Goal: Task Accomplishment & Management: Manage account settings

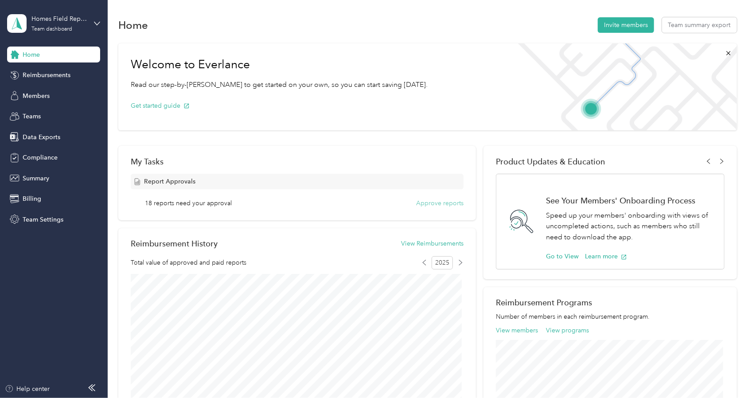
click at [435, 206] on button "Approve reports" at bounding box center [439, 202] width 47 height 9
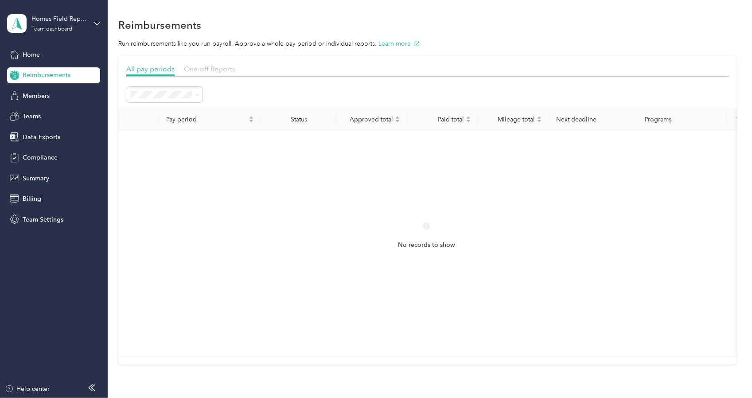
click at [223, 72] on span "One-off Reports" at bounding box center [209, 69] width 51 height 8
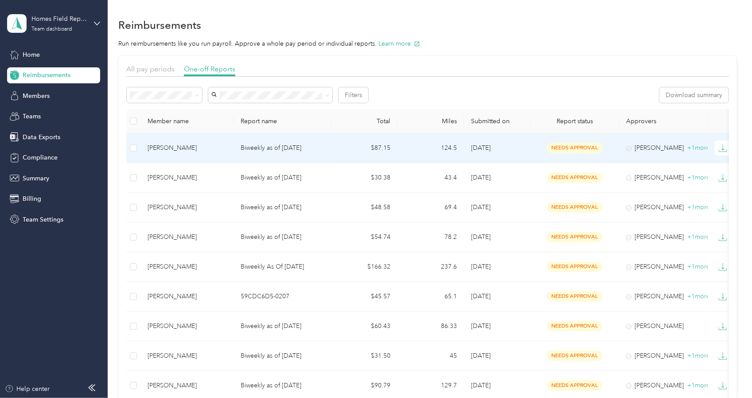
click at [165, 148] on div "[PERSON_NAME]" at bounding box center [187, 148] width 79 height 10
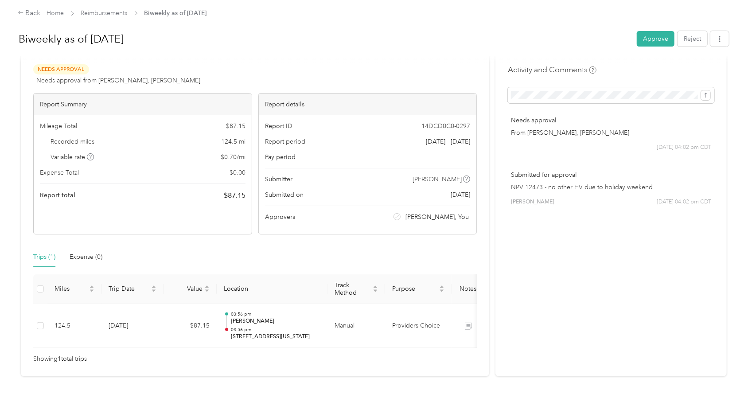
scroll to position [53, 0]
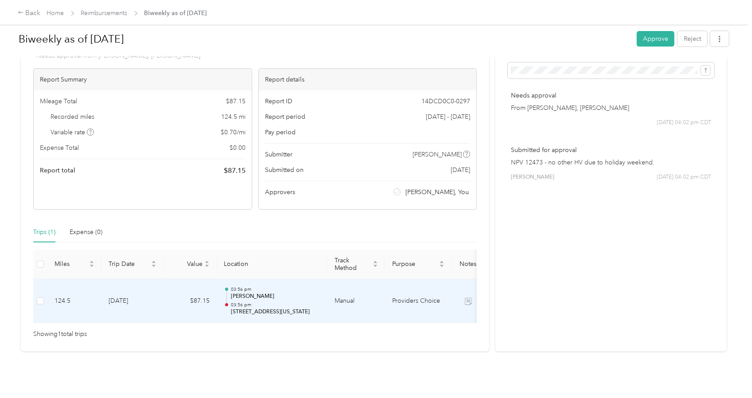
click at [267, 302] on p "03:56 pm" at bounding box center [275, 305] width 89 height 6
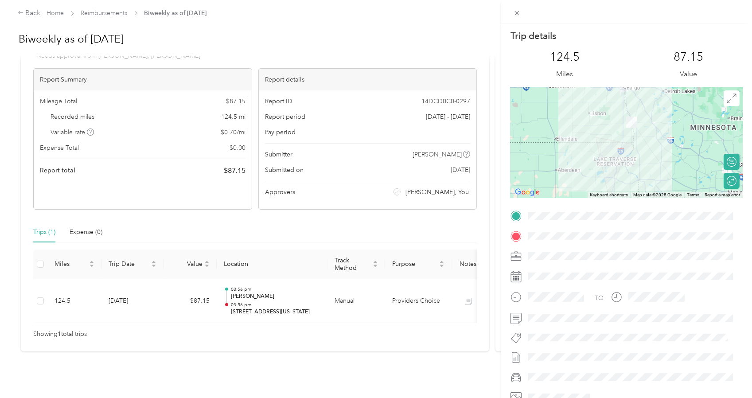
click at [267, 292] on div "Trip details This trip cannot be edited because it is either under review, appr…" at bounding box center [376, 199] width 752 height 398
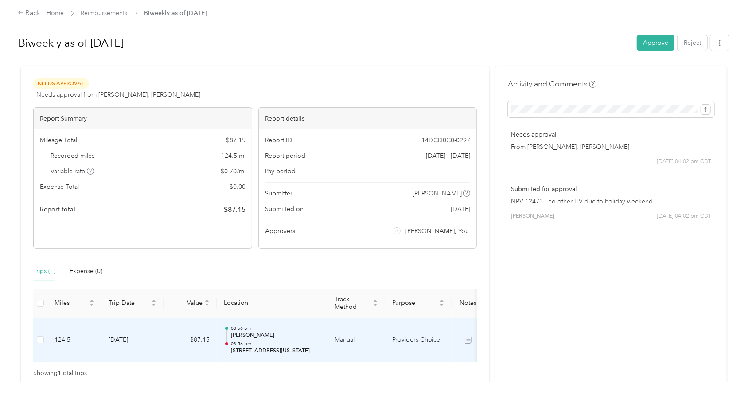
scroll to position [0, 0]
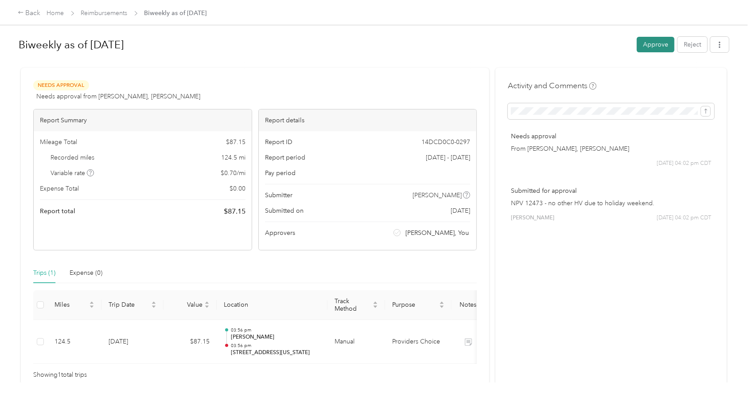
click at [659, 43] on button "Approve" at bounding box center [656, 45] width 38 height 16
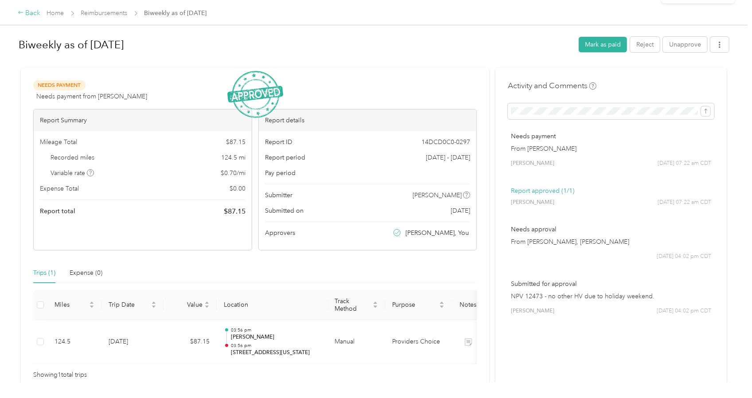
click at [36, 11] on div "Back" at bounding box center [29, 13] width 23 height 11
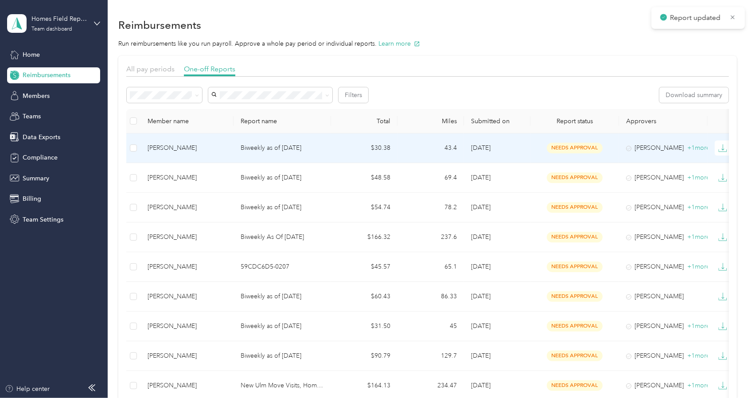
click at [166, 148] on div "[PERSON_NAME]" at bounding box center [187, 148] width 79 height 10
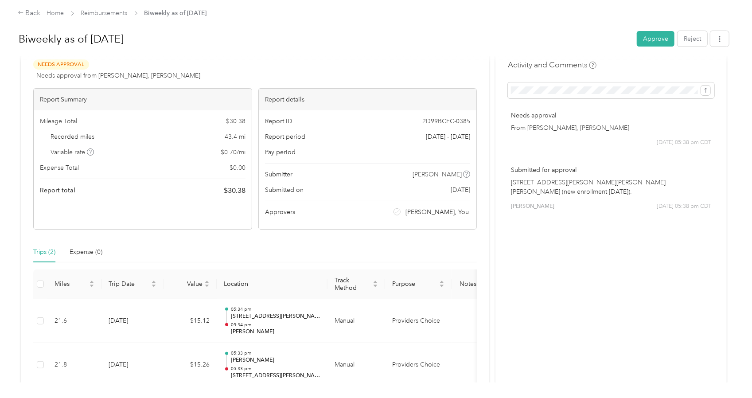
scroll to position [97, 0]
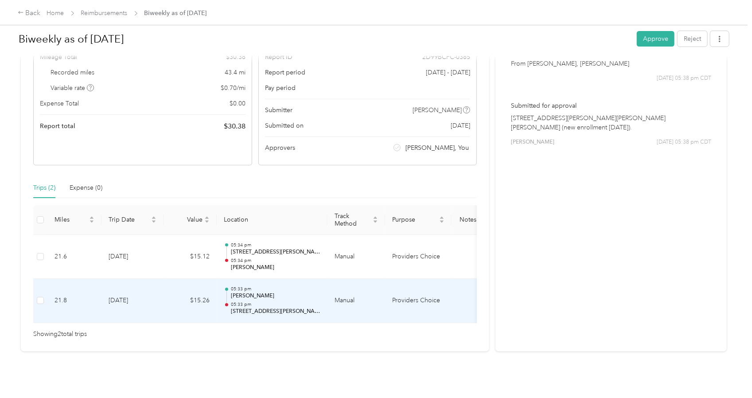
click at [299, 292] on p "[PERSON_NAME]" at bounding box center [275, 296] width 89 height 8
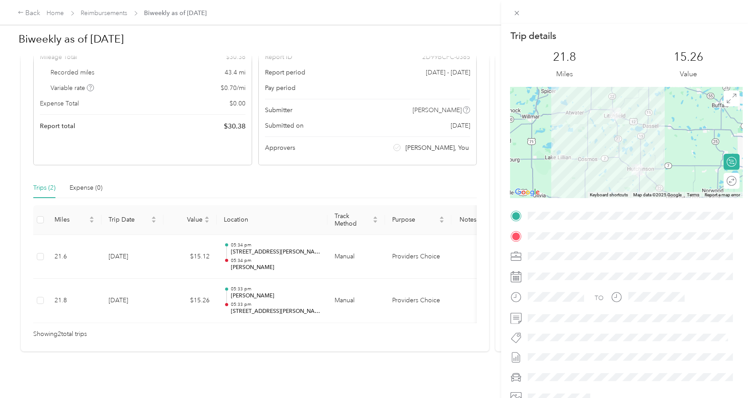
click at [299, 282] on div "Trip details This trip cannot be edited because it is either under review, appr…" at bounding box center [376, 199] width 752 height 398
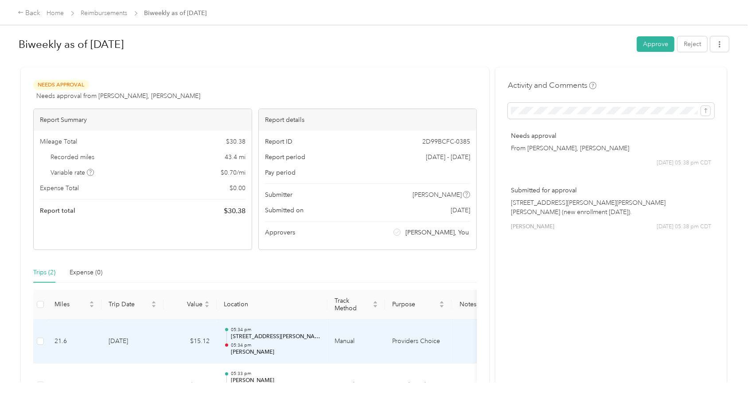
scroll to position [0, 0]
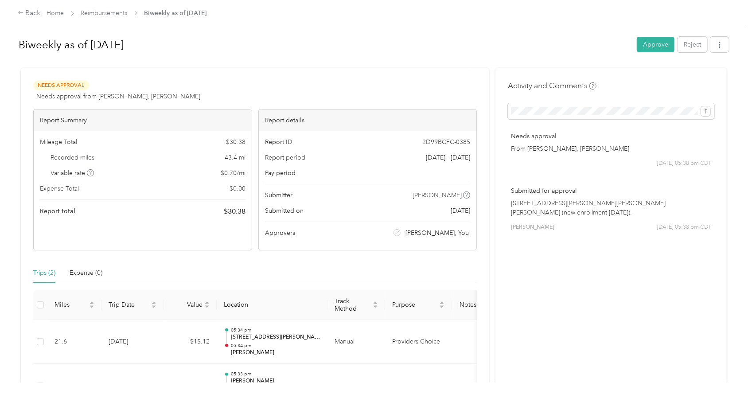
click at [639, 47] on button "Approve" at bounding box center [656, 45] width 38 height 16
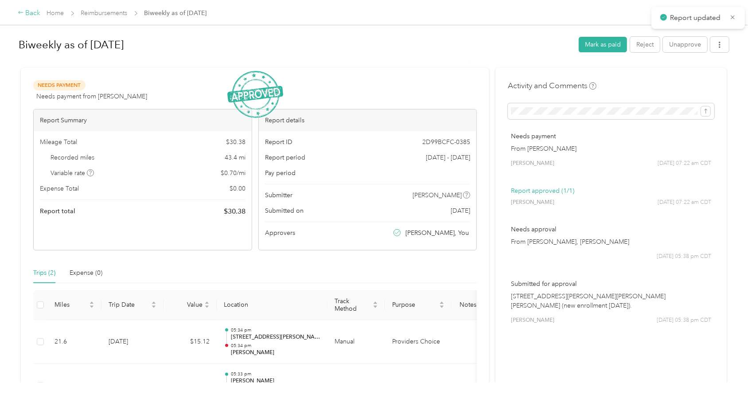
click at [35, 15] on div "Back" at bounding box center [29, 13] width 23 height 11
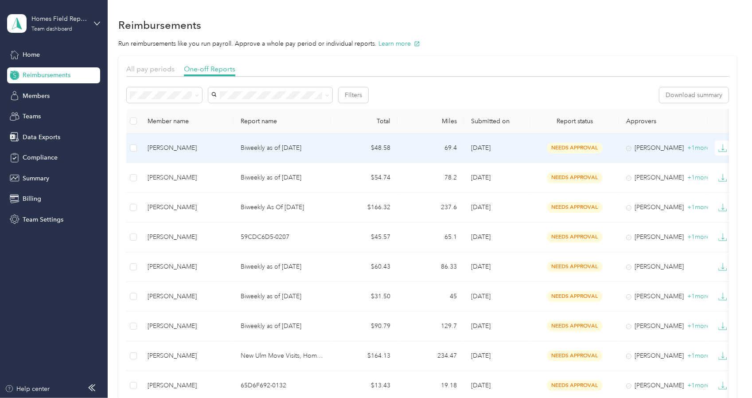
click at [174, 145] on div "[PERSON_NAME]" at bounding box center [187, 148] width 79 height 10
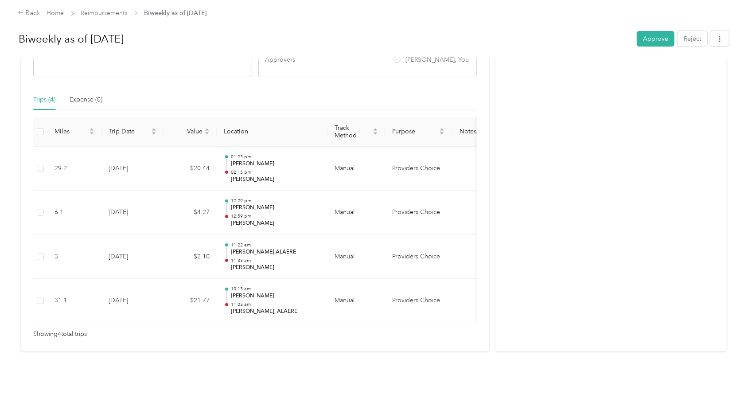
scroll to position [185, 0]
drag, startPoint x: 647, startPoint y: 37, endPoint x: 642, endPoint y: 35, distance: 4.8
click at [647, 37] on button "Approve" at bounding box center [656, 39] width 38 height 16
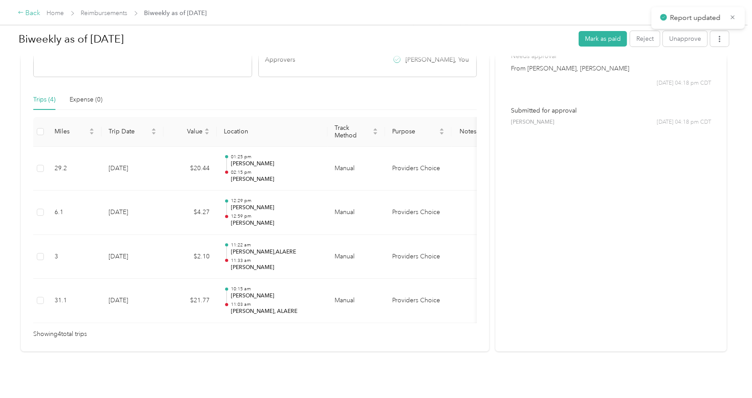
click at [36, 13] on div "Back" at bounding box center [29, 13] width 23 height 11
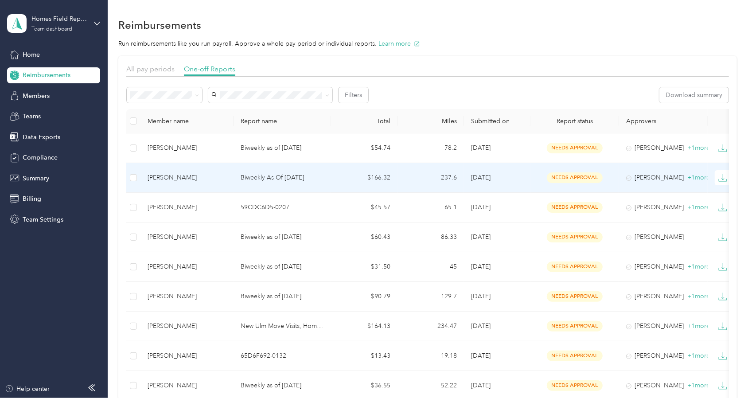
click at [176, 176] on div "[PERSON_NAME]" at bounding box center [187, 178] width 79 height 10
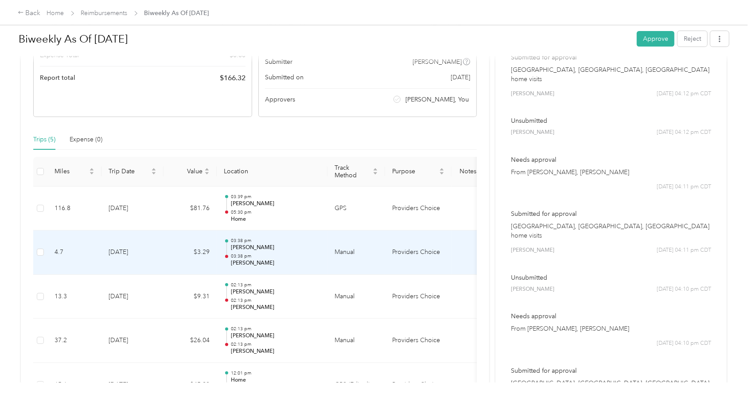
scroll to position [133, 0]
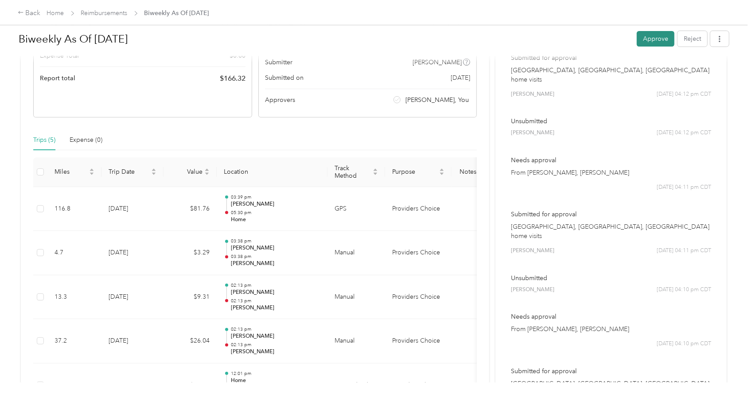
click at [641, 43] on button "Approve" at bounding box center [656, 39] width 38 height 16
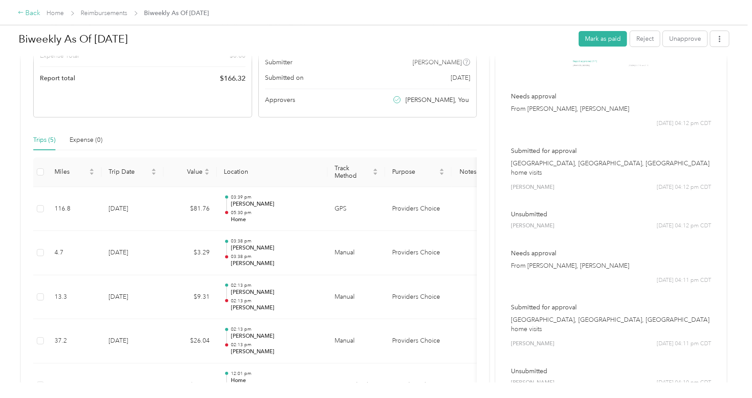
click at [35, 14] on div "Back" at bounding box center [29, 13] width 23 height 11
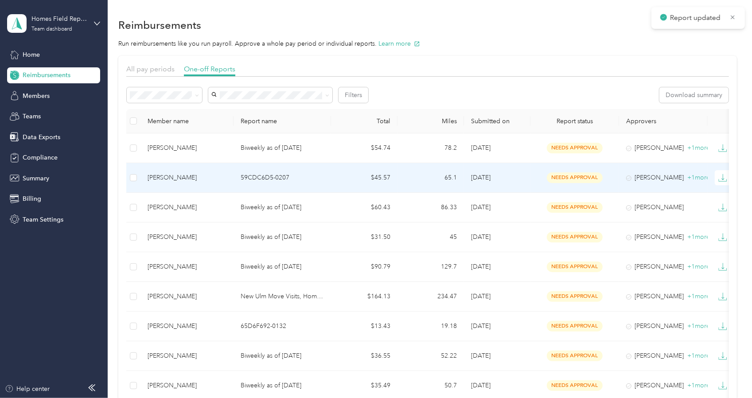
click at [168, 177] on div "[PERSON_NAME]" at bounding box center [187, 178] width 79 height 10
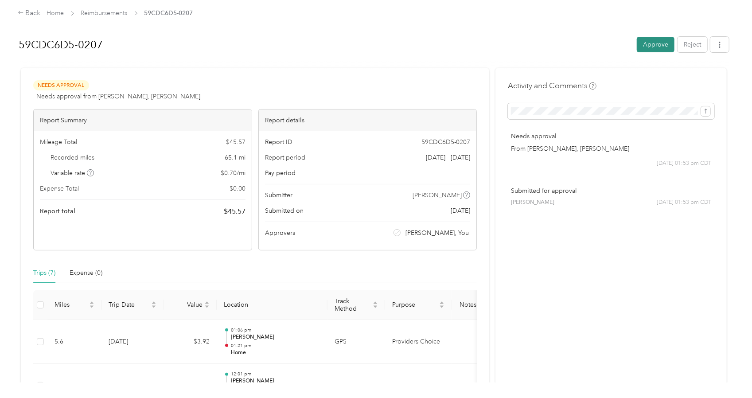
click at [646, 41] on button "Approve" at bounding box center [656, 45] width 38 height 16
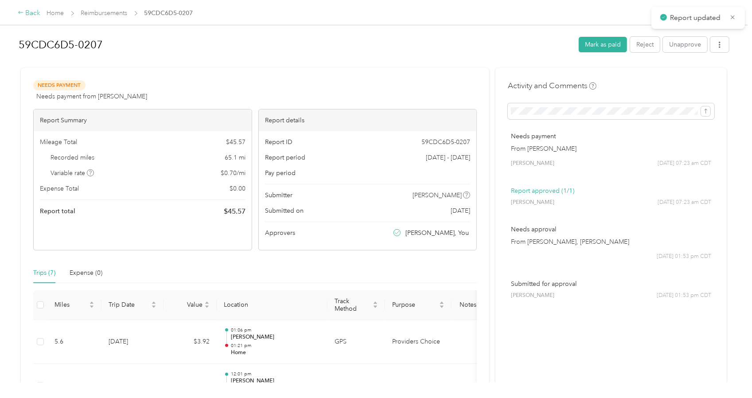
click at [37, 12] on div "Back" at bounding box center [29, 13] width 23 height 11
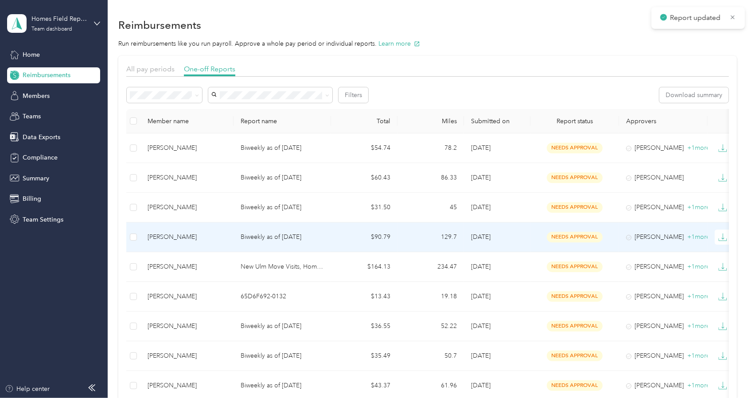
click at [169, 241] on div "[PERSON_NAME]" at bounding box center [187, 237] width 79 height 10
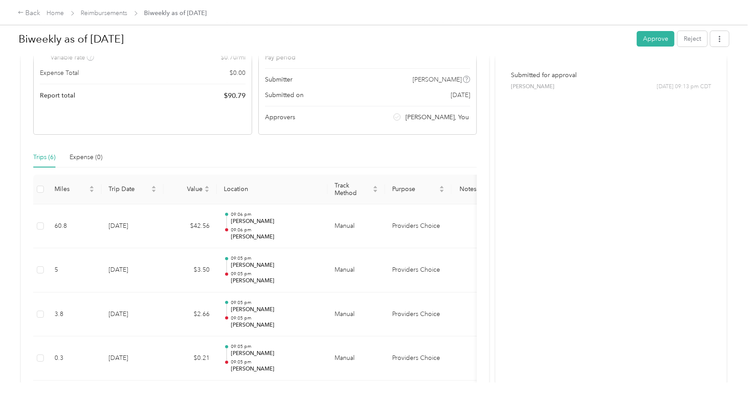
scroll to position [89, 0]
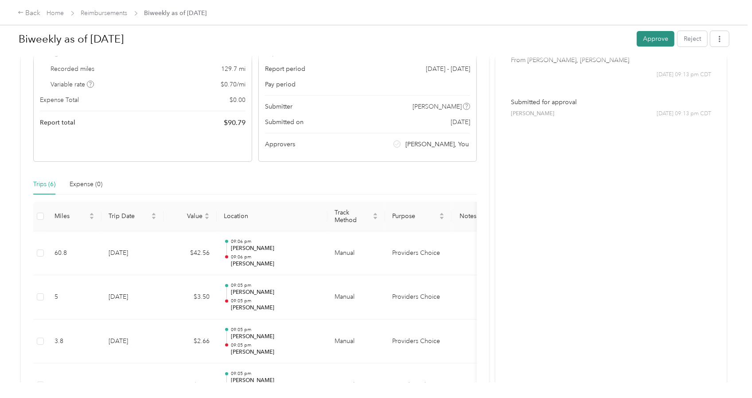
click at [652, 39] on button "Approve" at bounding box center [656, 39] width 38 height 16
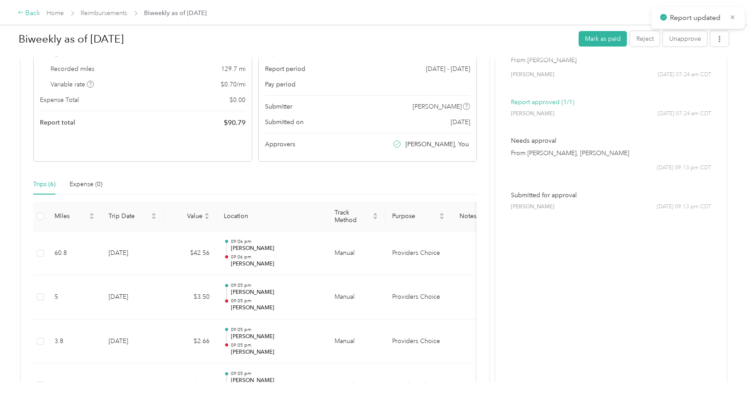
click at [37, 12] on div "Back" at bounding box center [29, 13] width 23 height 11
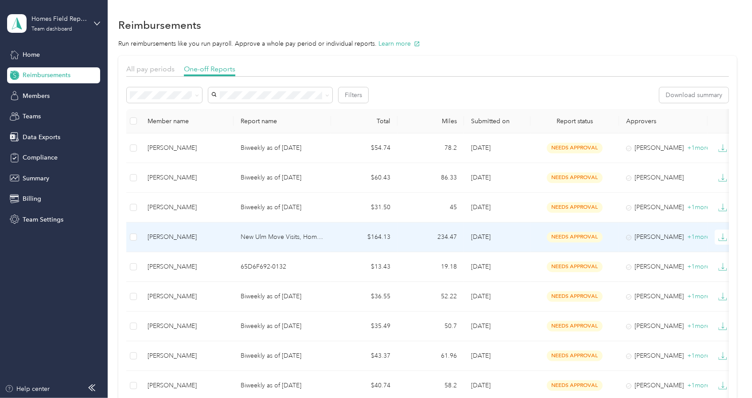
click at [169, 238] on div "[PERSON_NAME]" at bounding box center [187, 237] width 79 height 10
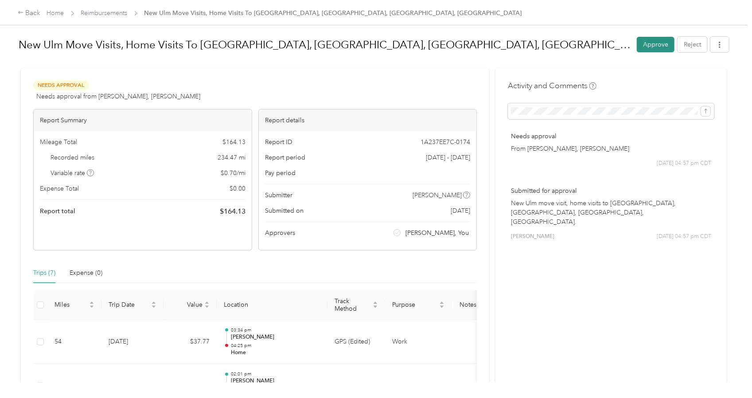
click at [644, 41] on button "Approve" at bounding box center [656, 45] width 38 height 16
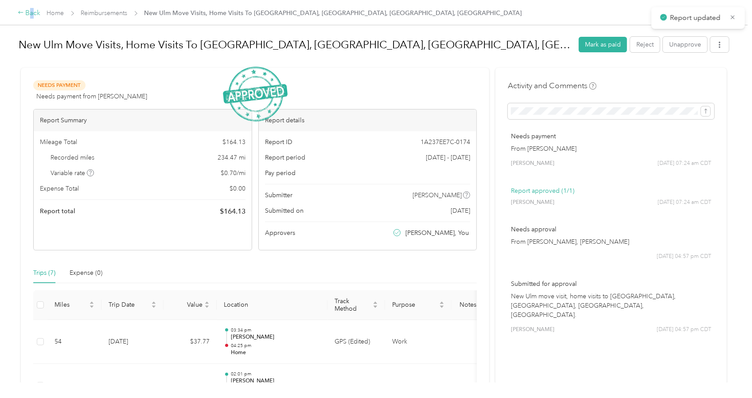
click at [32, 13] on div "Back" at bounding box center [29, 13] width 23 height 11
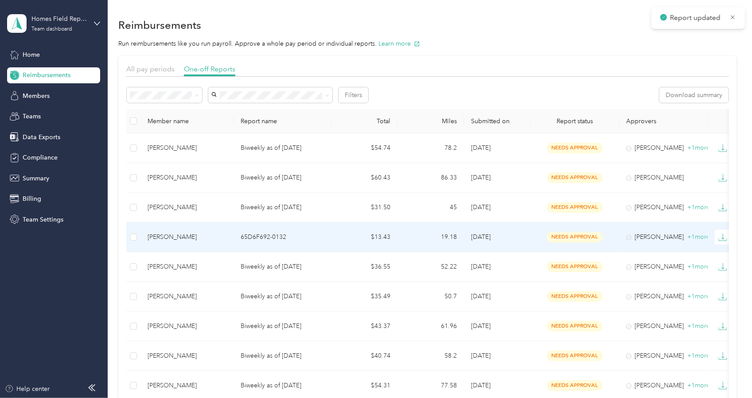
click at [168, 229] on td "[PERSON_NAME]" at bounding box center [186, 237] width 93 height 30
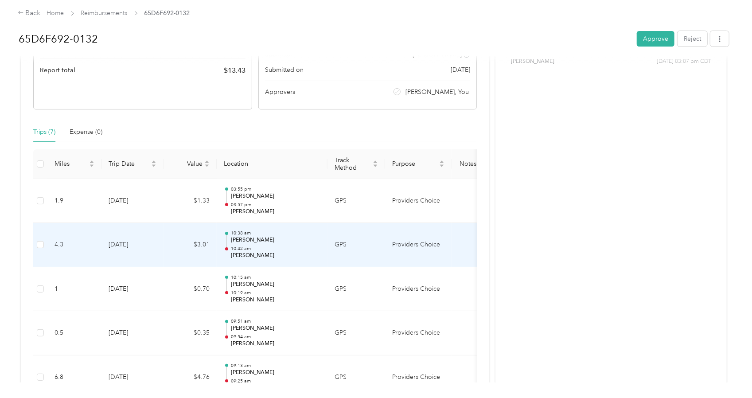
scroll to position [139, 0]
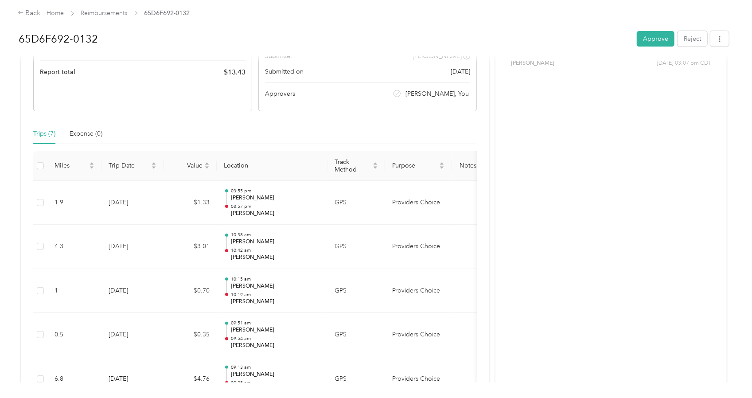
click at [653, 39] on button "Approve" at bounding box center [656, 39] width 38 height 16
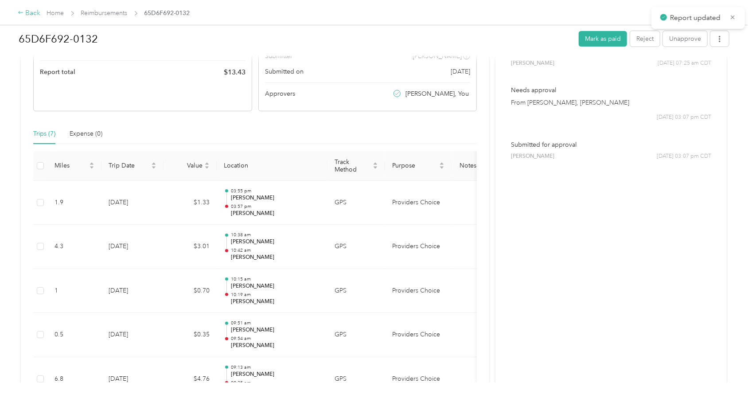
click at [34, 11] on div "Back" at bounding box center [29, 13] width 23 height 11
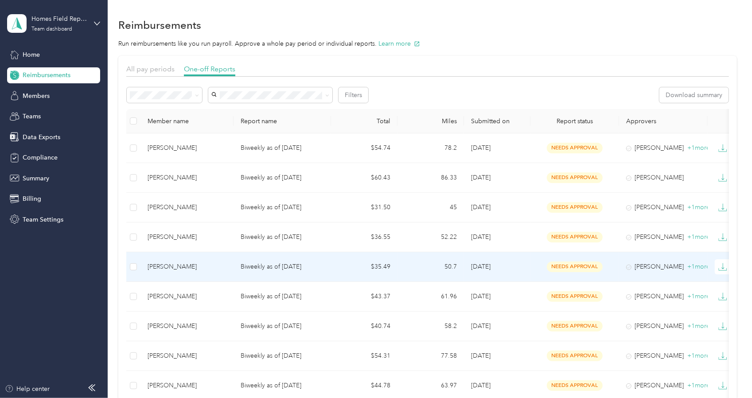
click at [172, 274] on td "[PERSON_NAME]" at bounding box center [186, 267] width 93 height 30
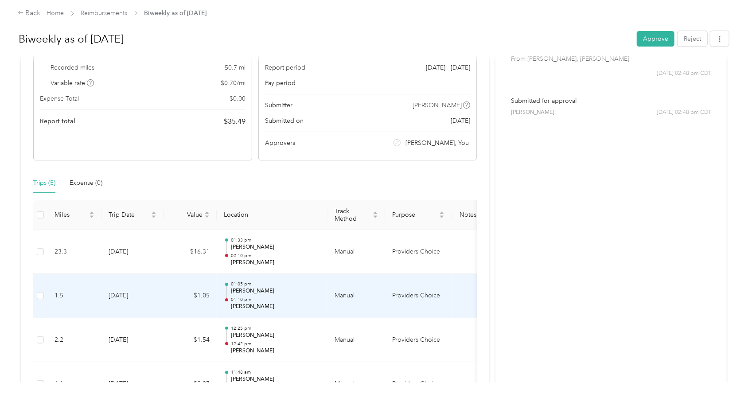
scroll to position [89, 0]
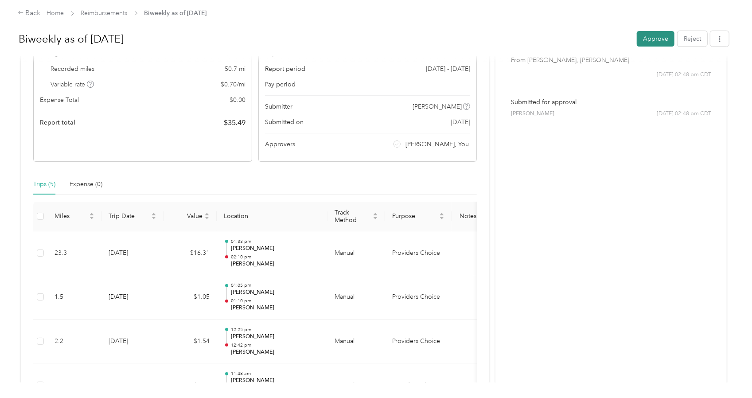
click at [639, 35] on button "Approve" at bounding box center [656, 39] width 38 height 16
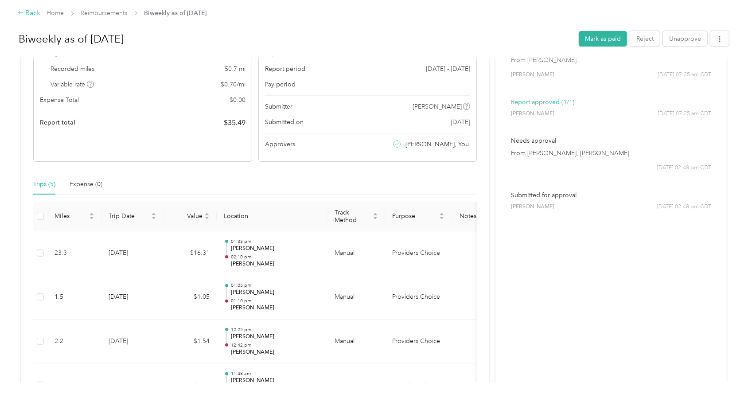
click at [33, 12] on div "Back" at bounding box center [29, 13] width 23 height 11
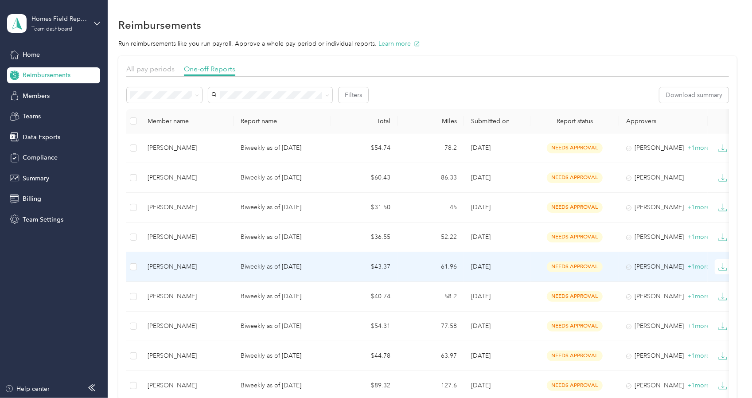
click at [170, 262] on div "[PERSON_NAME]" at bounding box center [187, 267] width 79 height 10
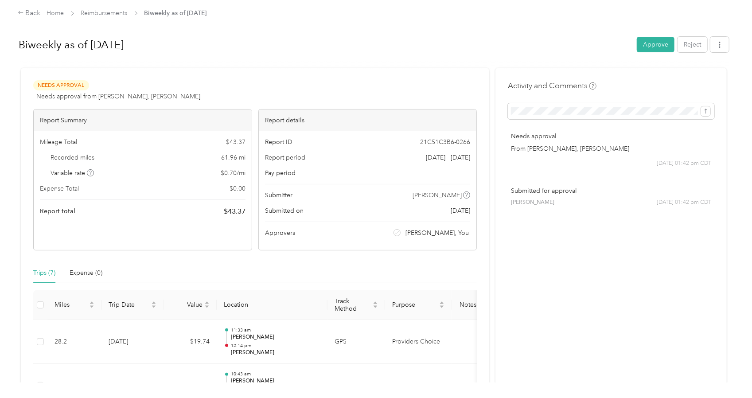
click at [656, 53] on div "Biweekly as of [DATE] Approve Reject" at bounding box center [374, 46] width 710 height 26
click at [648, 45] on button "Approve" at bounding box center [656, 45] width 38 height 16
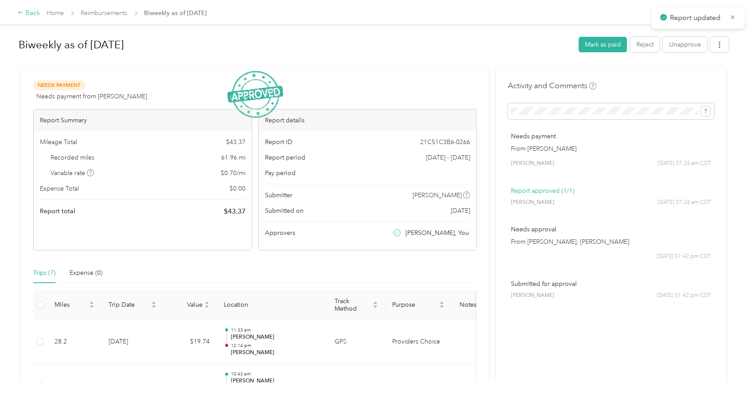
click at [32, 15] on div "Back" at bounding box center [29, 13] width 23 height 11
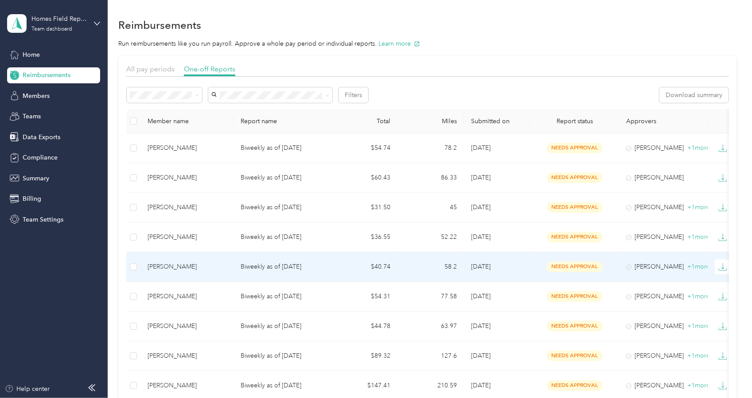
click at [164, 271] on td "[PERSON_NAME]" at bounding box center [186, 267] width 93 height 30
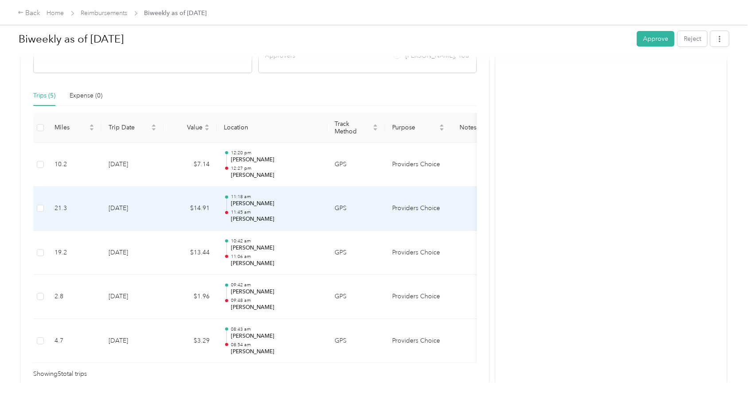
scroll to position [133, 0]
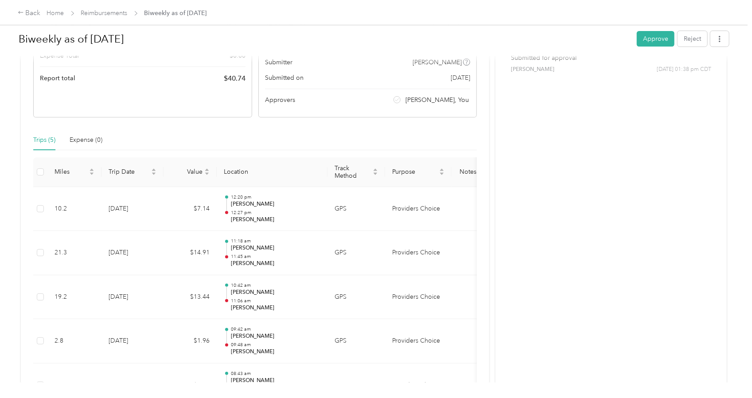
drag, startPoint x: 661, startPoint y: 36, endPoint x: 642, endPoint y: 37, distance: 19.1
click at [662, 36] on button "Approve" at bounding box center [656, 39] width 38 height 16
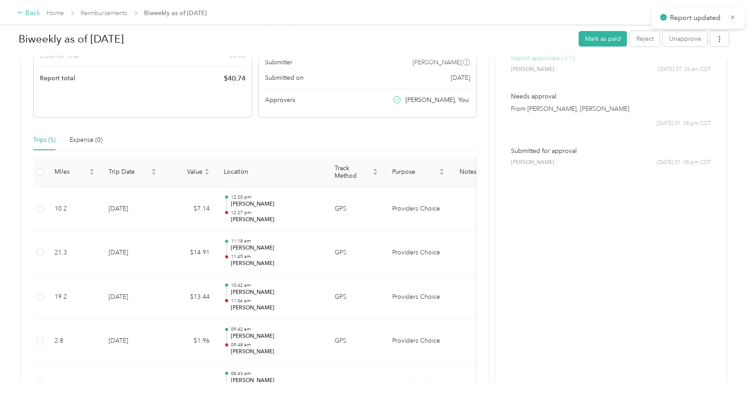
click at [32, 9] on div "Back" at bounding box center [29, 13] width 23 height 11
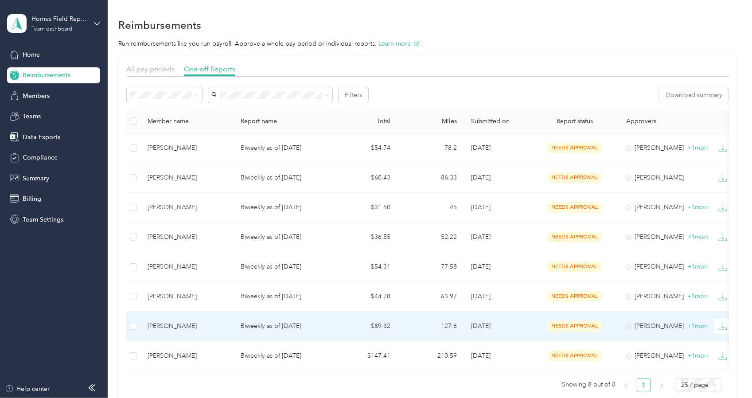
click at [171, 328] on div "[PERSON_NAME]" at bounding box center [187, 326] width 79 height 10
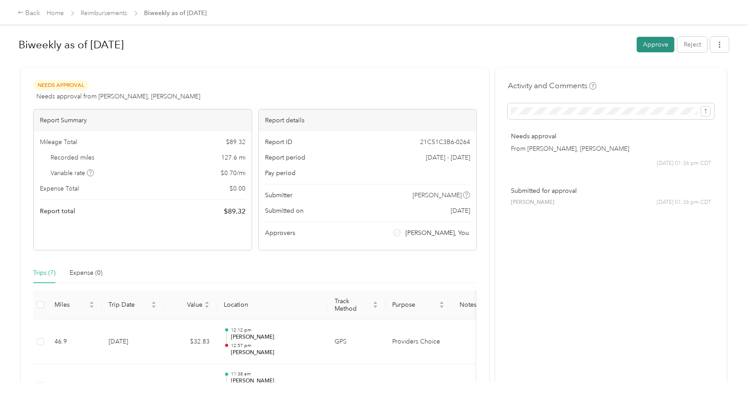
click at [649, 47] on button "Approve" at bounding box center [656, 45] width 38 height 16
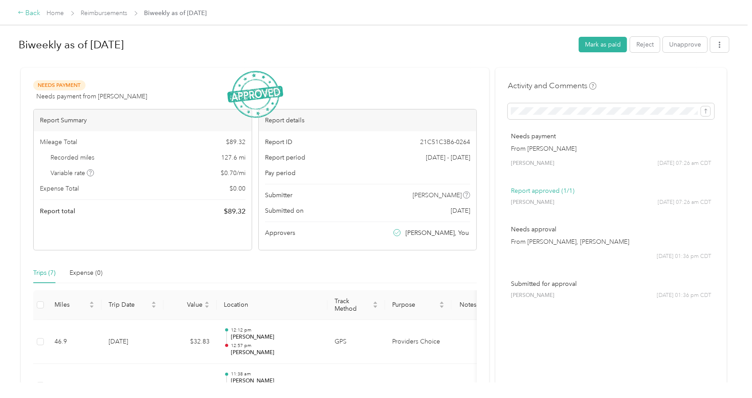
click at [37, 11] on div "Back" at bounding box center [29, 13] width 23 height 11
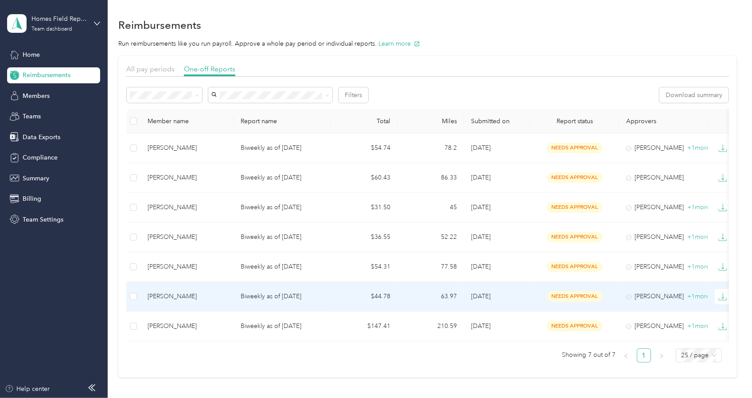
click at [169, 298] on div "[PERSON_NAME]" at bounding box center [187, 296] width 79 height 10
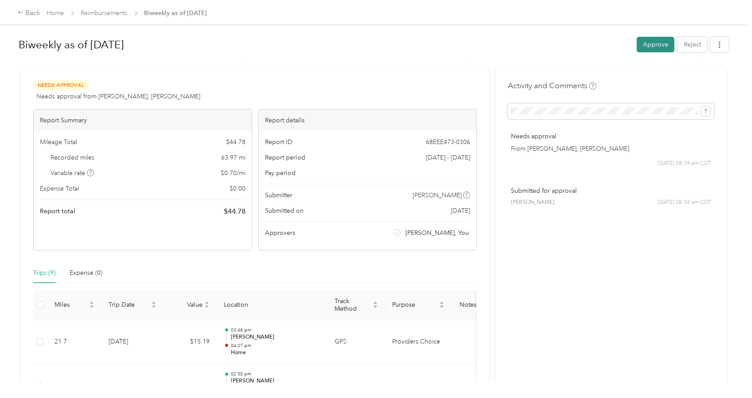
click at [642, 43] on button "Approve" at bounding box center [656, 45] width 38 height 16
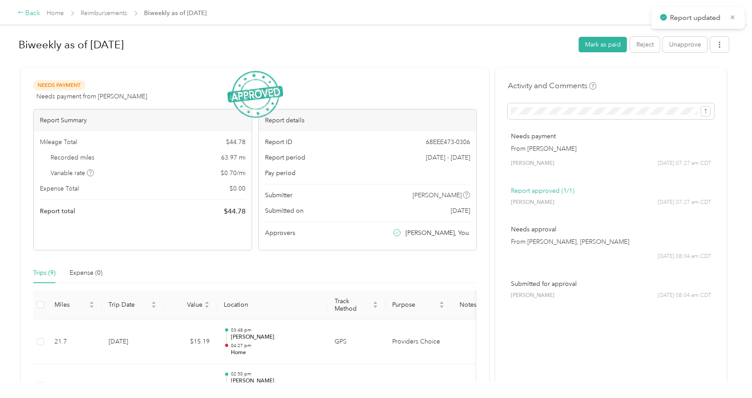
click at [35, 8] on div "Back" at bounding box center [29, 13] width 23 height 11
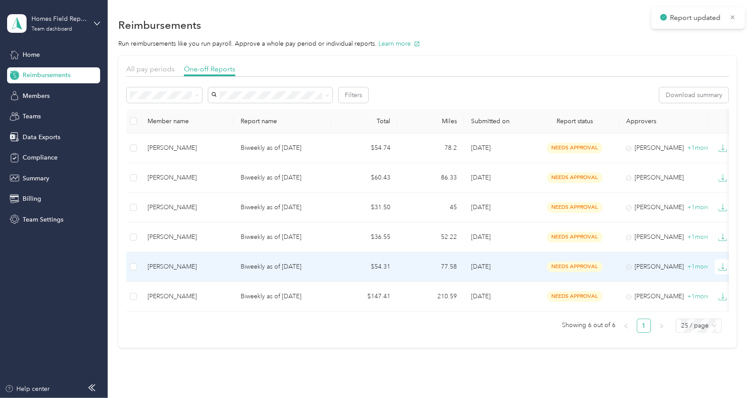
click at [157, 264] on div "[PERSON_NAME]" at bounding box center [187, 267] width 79 height 10
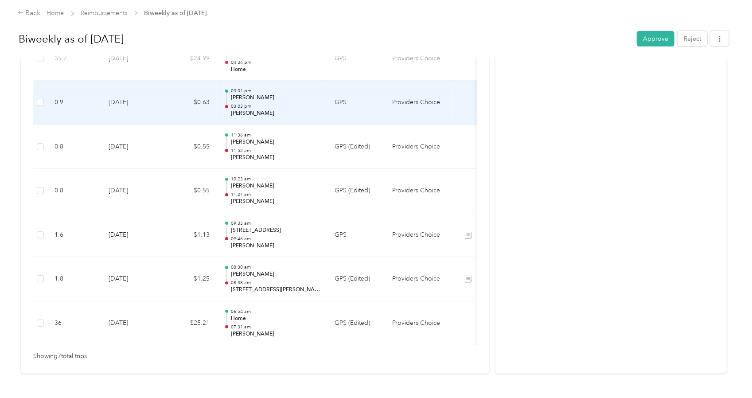
scroll to position [316, 0]
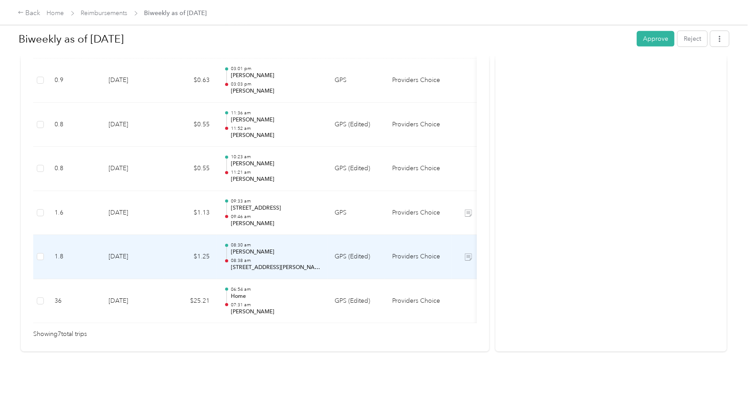
click at [279, 264] on p "[STREET_ADDRESS][PERSON_NAME]" at bounding box center [275, 268] width 89 height 8
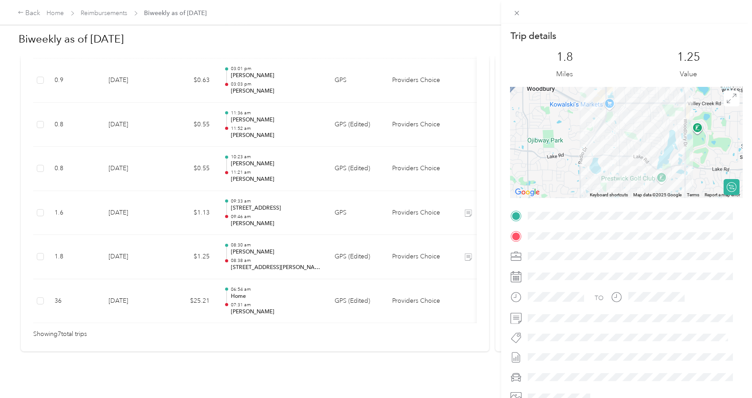
click at [306, 163] on div "Trip details This trip cannot be edited because it is either under review, appr…" at bounding box center [376, 199] width 752 height 398
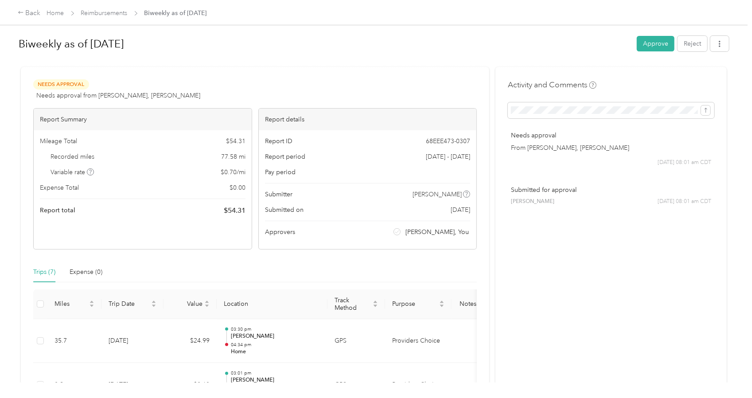
scroll to position [0, 0]
click at [662, 41] on button "Approve" at bounding box center [656, 45] width 38 height 16
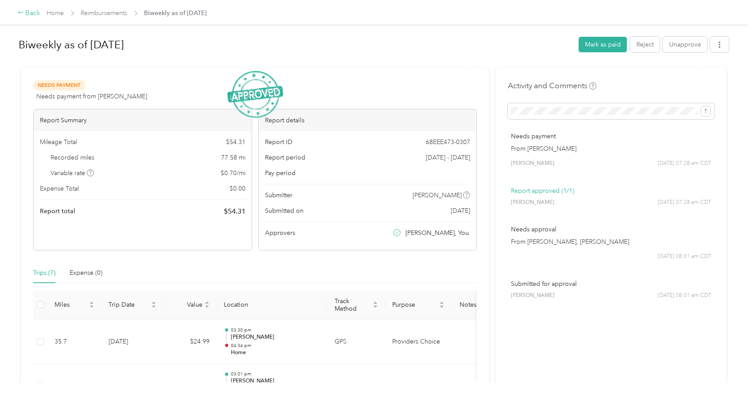
click at [31, 16] on div "Back" at bounding box center [29, 13] width 23 height 11
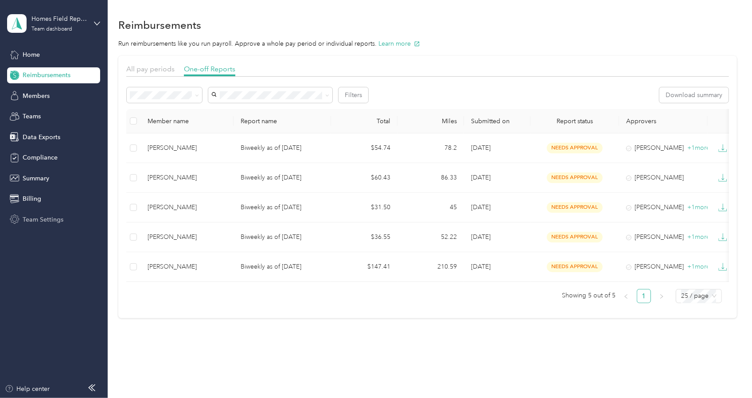
click at [30, 220] on span "Team Settings" at bounding box center [43, 219] width 41 height 9
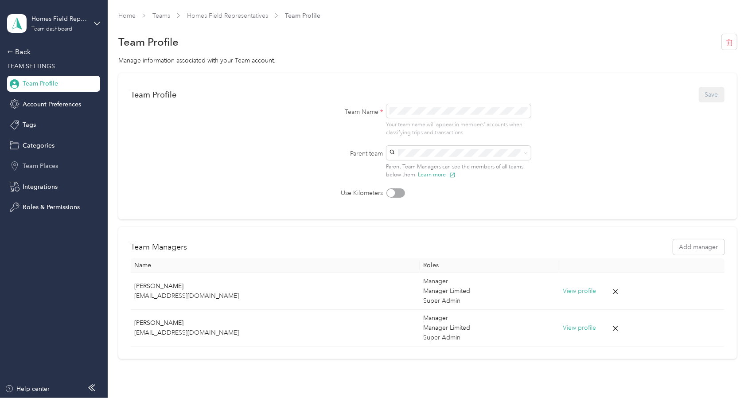
click at [29, 166] on span "Team Places" at bounding box center [40, 165] width 35 height 9
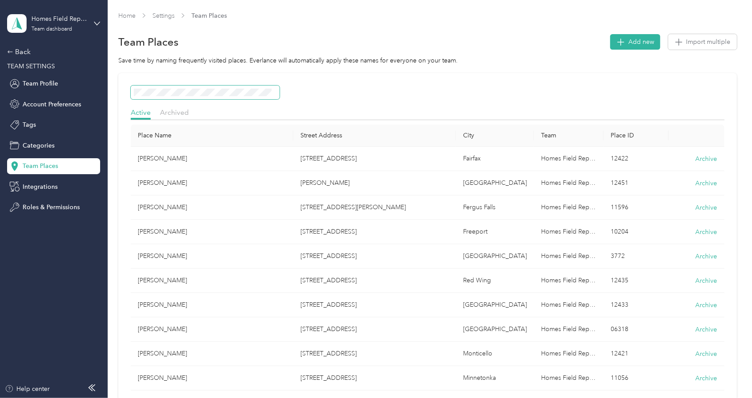
click at [253, 85] on span at bounding box center [205, 92] width 149 height 14
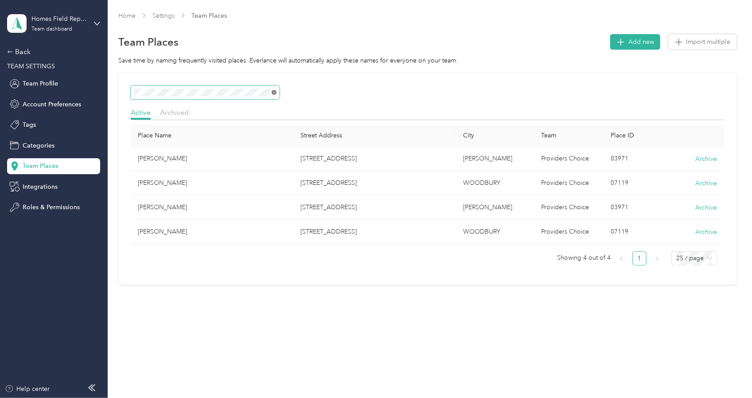
click at [272, 93] on icon at bounding box center [274, 92] width 4 height 4
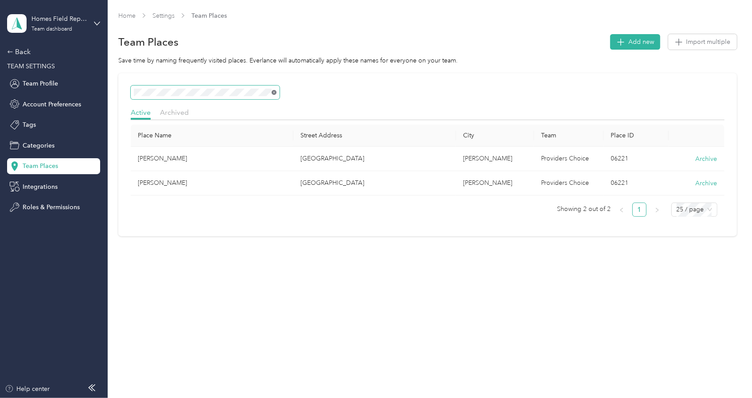
click at [273, 93] on icon at bounding box center [274, 92] width 4 height 4
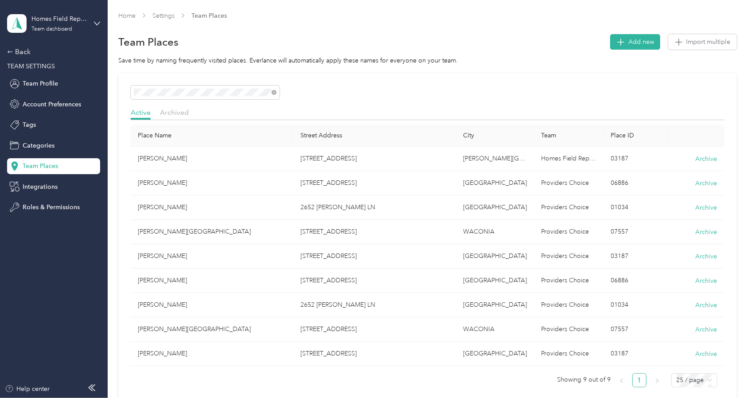
click at [247, 25] on div "Home Settings Team Places" at bounding box center [427, 19] width 618 height 17
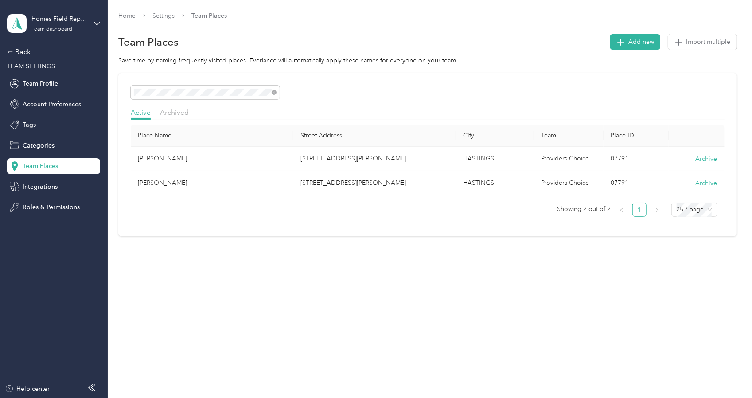
click at [306, 377] on div "Home Settings Team Places Team Places Add new Import multiple Save time by nami…" at bounding box center [428, 199] width 640 height 398
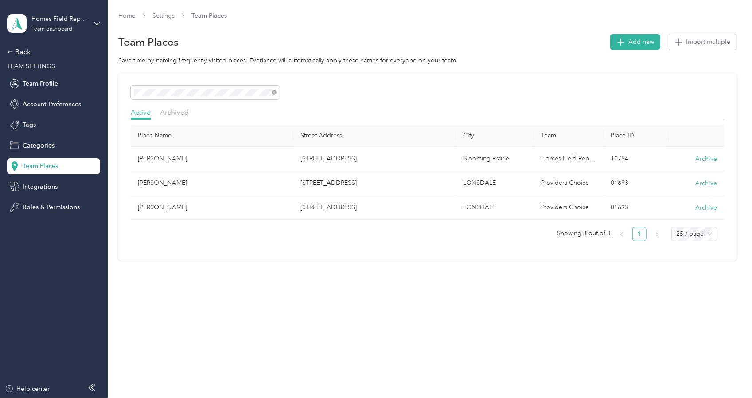
click at [315, 35] on div "Team Places Add new Import multiple" at bounding box center [427, 42] width 618 height 19
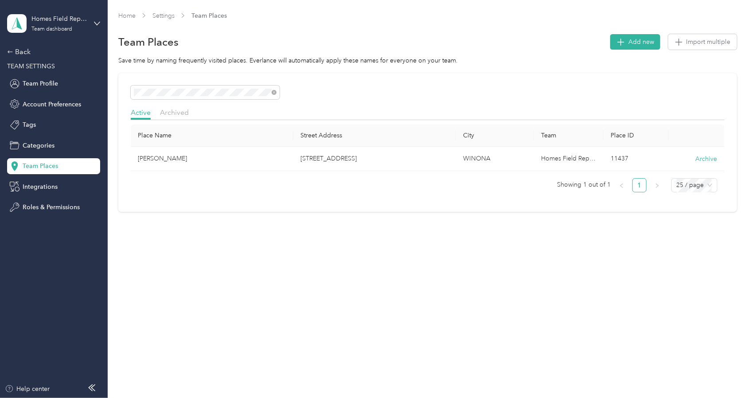
click at [299, 39] on div "Team Places Add new Import multiple" at bounding box center [427, 42] width 618 height 19
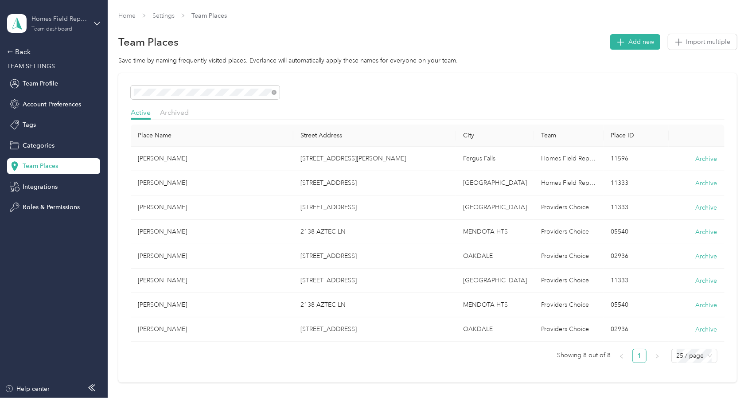
click at [44, 27] on div "Team dashboard" at bounding box center [51, 29] width 41 height 5
click at [29, 112] on div "Log out" at bounding box center [32, 113] width 34 height 9
